Goal: Find specific page/section: Find specific page/section

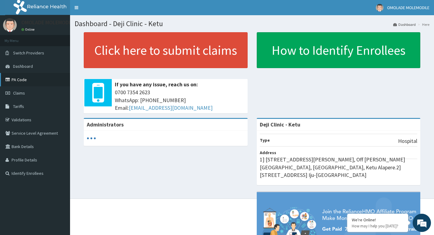
click at [23, 78] on link "PA Code" at bounding box center [35, 79] width 70 height 13
click at [39, 77] on link "PA Code" at bounding box center [35, 79] width 70 height 13
